Goal: Task Accomplishment & Management: Manage account settings

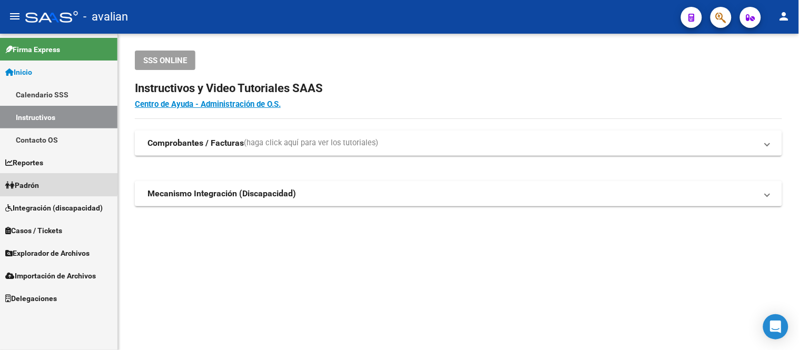
click at [44, 182] on link "Padrón" at bounding box center [58, 185] width 117 height 23
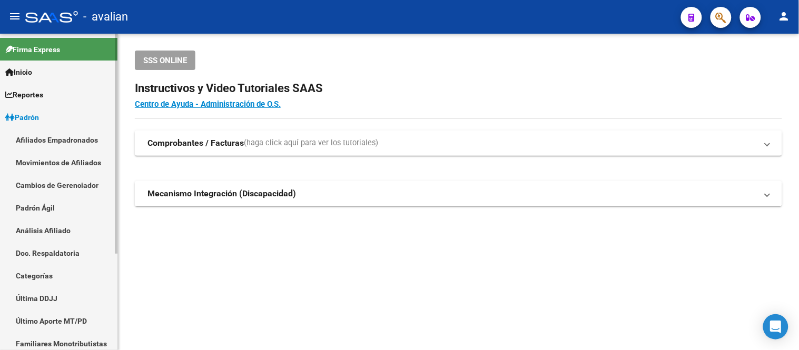
click at [58, 137] on link "Afiliados Empadronados" at bounding box center [58, 139] width 117 height 23
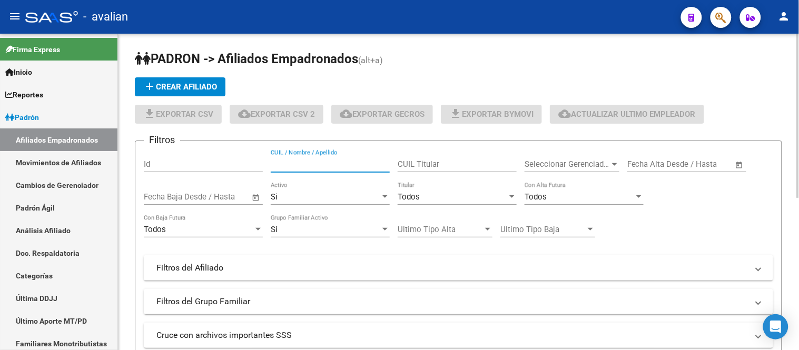
click at [320, 166] on input "CUIL / Nombre / Apellido" at bounding box center [330, 164] width 119 height 9
paste input "23576843429"
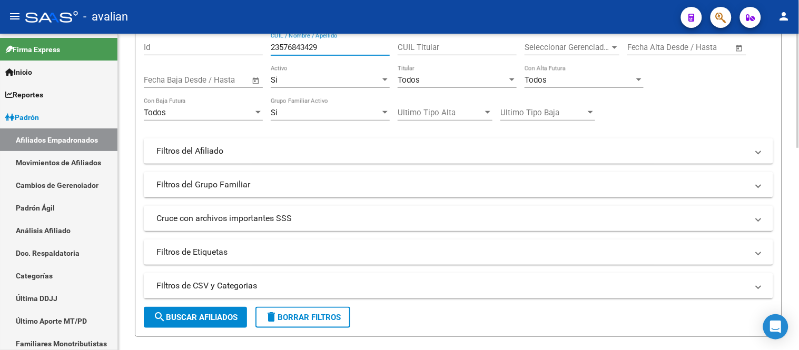
type input "23576843429"
click at [213, 316] on span "search Buscar Afiliados" at bounding box center [195, 317] width 84 height 9
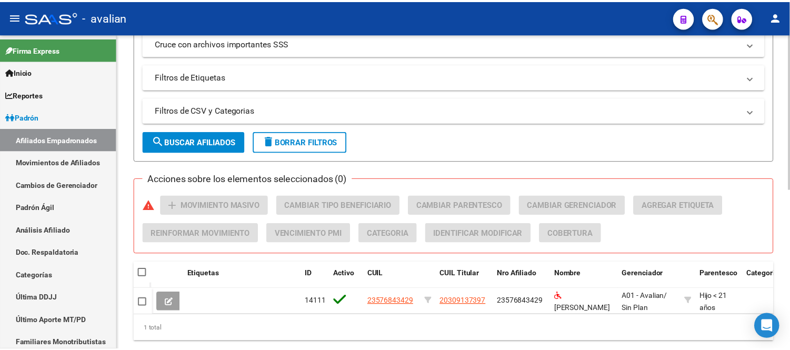
scroll to position [327, 0]
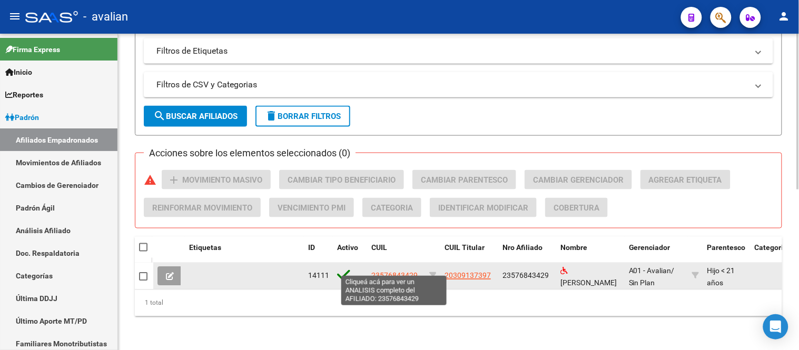
click at [391, 272] on span "23576843429" at bounding box center [394, 276] width 46 height 8
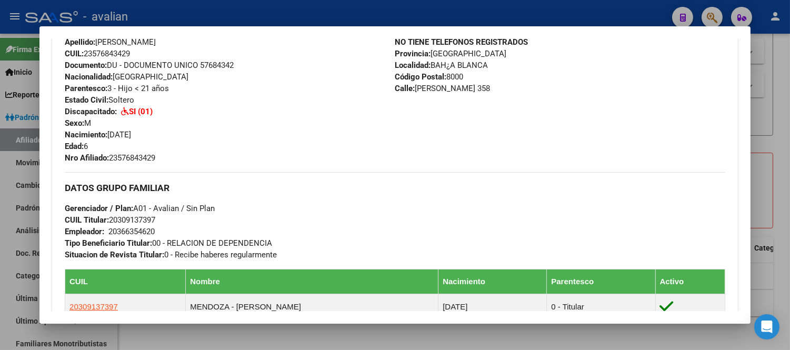
scroll to position [585, 0]
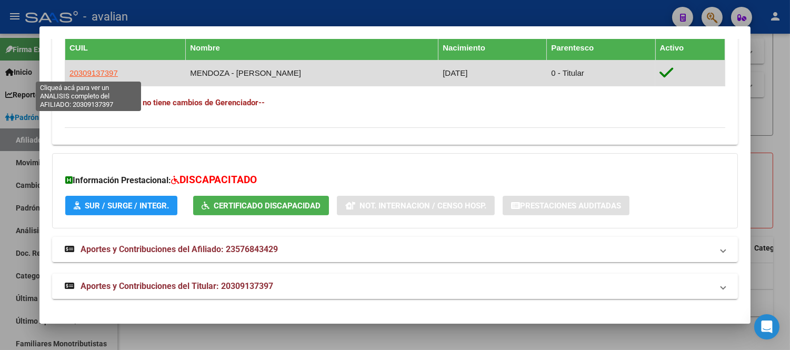
click at [91, 68] on span "20309137397" at bounding box center [94, 72] width 48 height 9
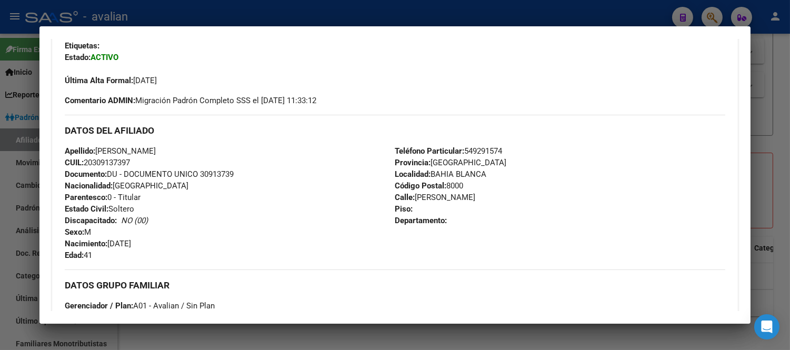
scroll to position [203, 0]
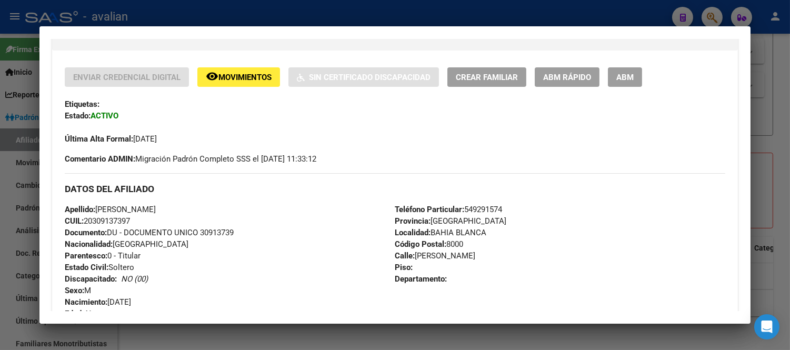
drag, startPoint x: 131, startPoint y: 139, endPoint x: 155, endPoint y: 140, distance: 24.2
click at [155, 140] on span "Última Alta Formal: [DATE]" at bounding box center [111, 138] width 92 height 9
click at [332, 145] on div "Enviar Credencial Digital remove_red_eye Movimientos Sin Certificado Discapacid…" at bounding box center [395, 115] width 661 height 97
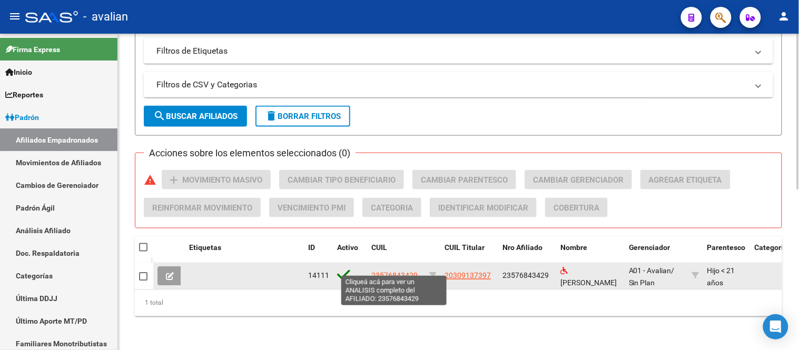
click at [407, 272] on span "23576843429" at bounding box center [394, 276] width 46 height 8
type textarea "23576843429"
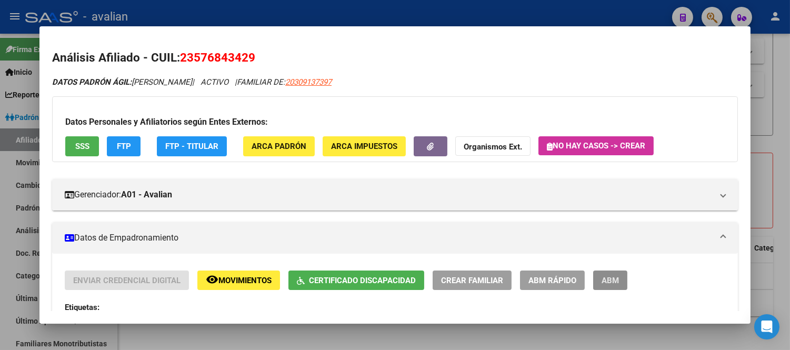
click at [609, 282] on span "ABM" at bounding box center [610, 280] width 17 height 9
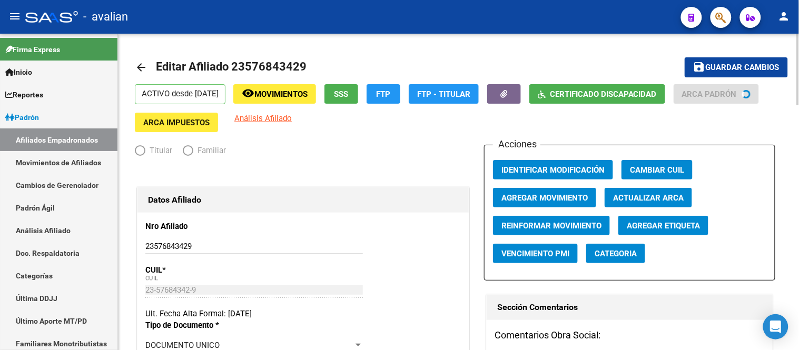
radio input "true"
type input "20-36635462-0"
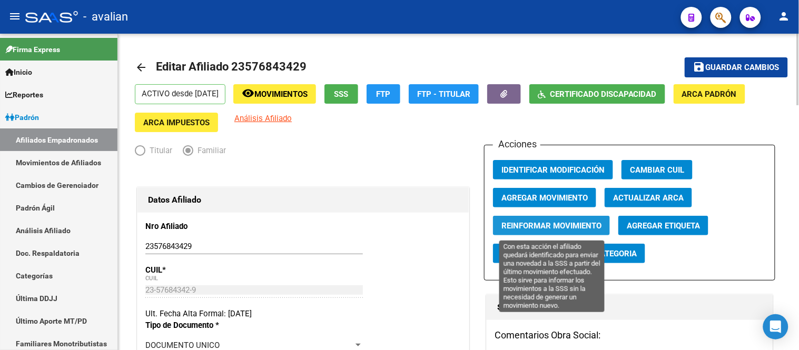
click at [578, 224] on span "Reinformar Movimiento" at bounding box center [551, 225] width 100 height 9
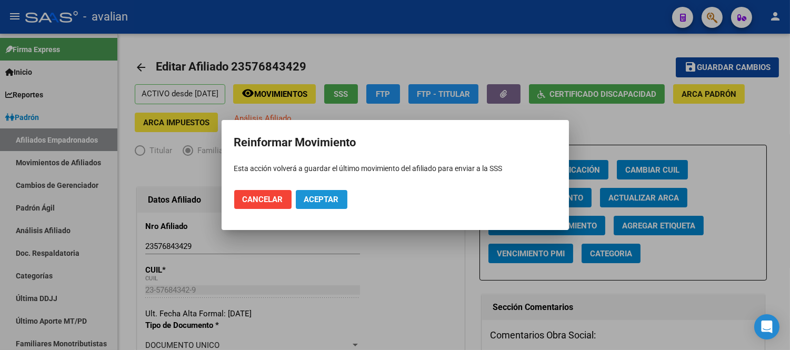
click at [330, 196] on span "Aceptar" at bounding box center [321, 199] width 35 height 9
